Goal: Task Accomplishment & Management: Manage account settings

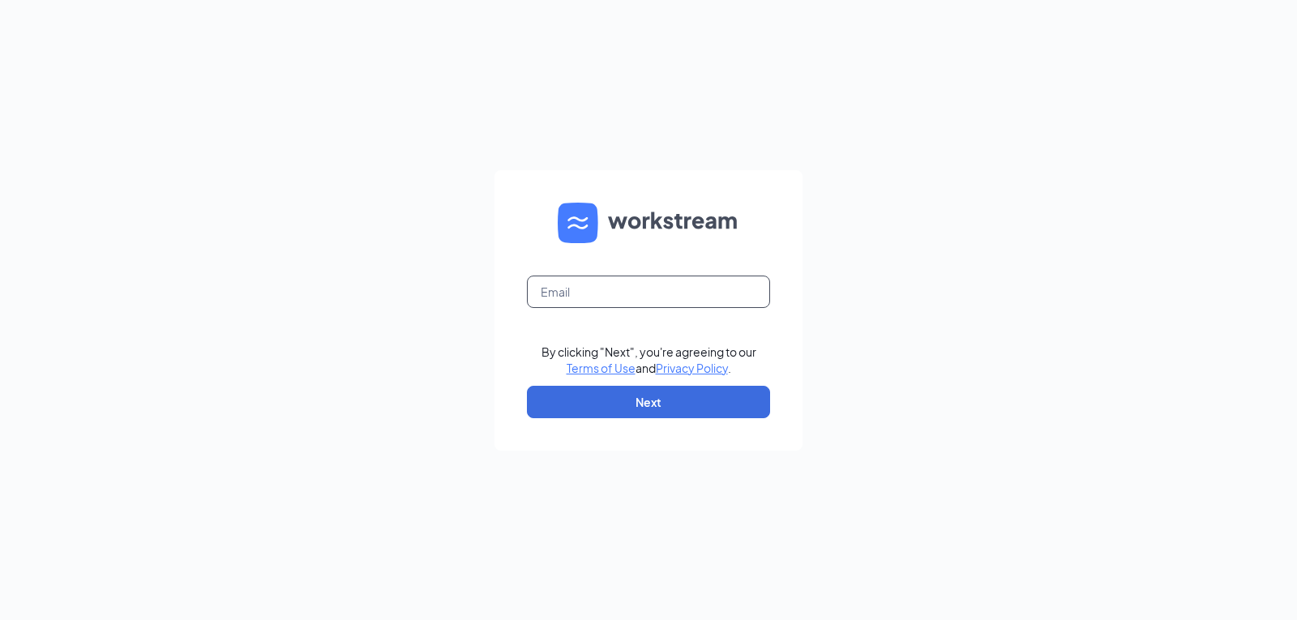
click at [552, 288] on input "text" at bounding box center [648, 292] width 243 height 32
type input "triarc09@bojrdu.com"
click at [665, 408] on button "Next" at bounding box center [648, 402] width 243 height 32
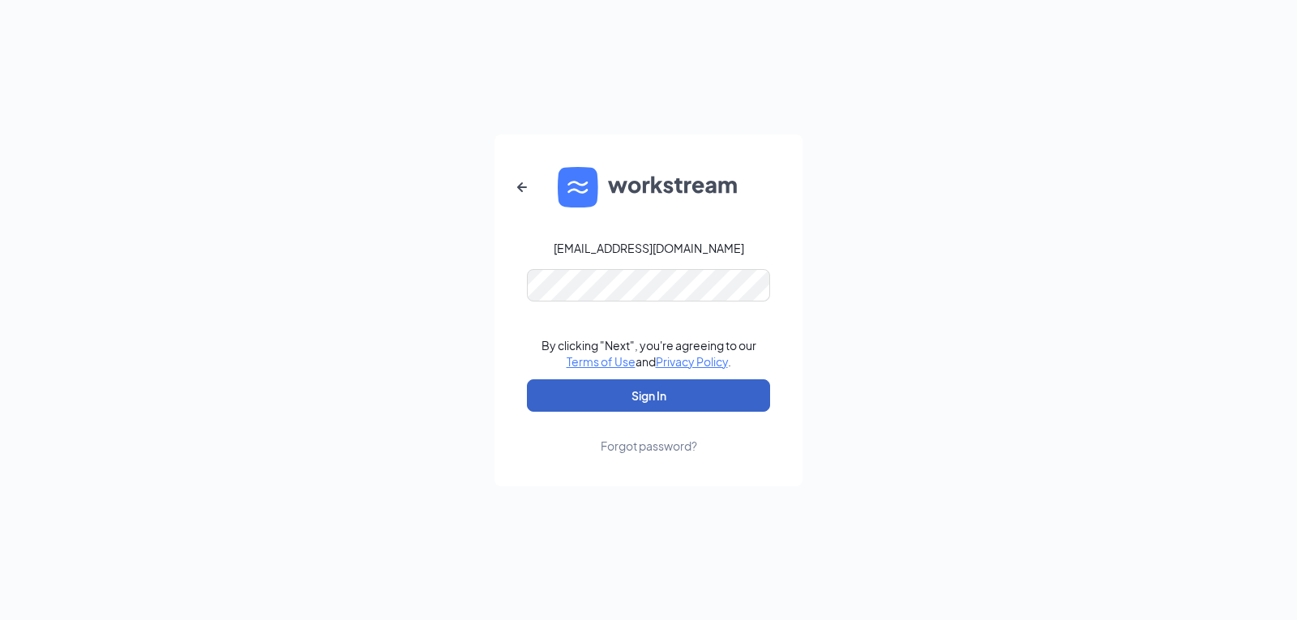
click at [628, 392] on button "Sign In" at bounding box center [648, 395] width 243 height 32
